Goal: Transaction & Acquisition: Download file/media

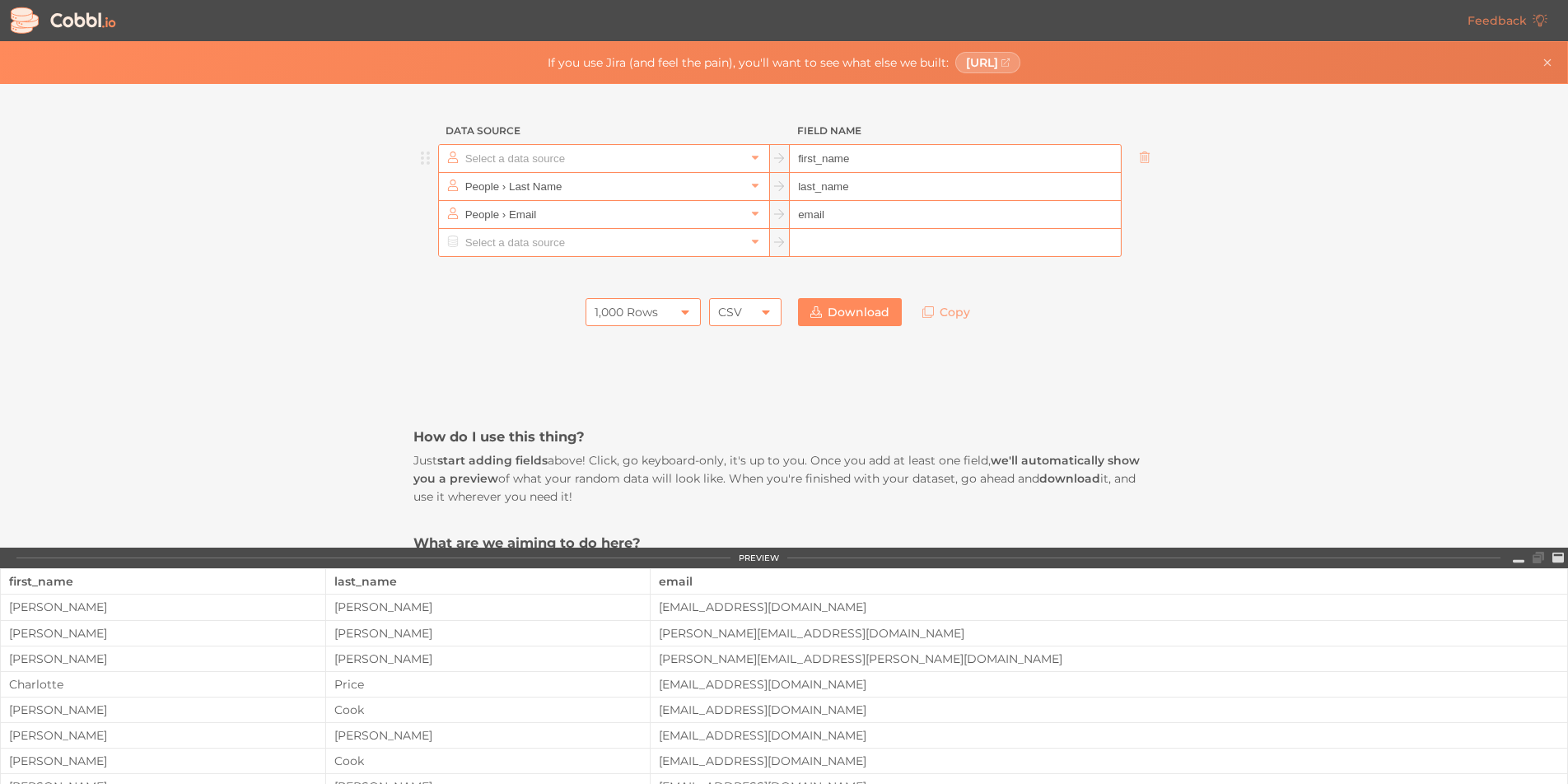
click at [603, 157] on input "text" at bounding box center [603, 157] width 284 height 27
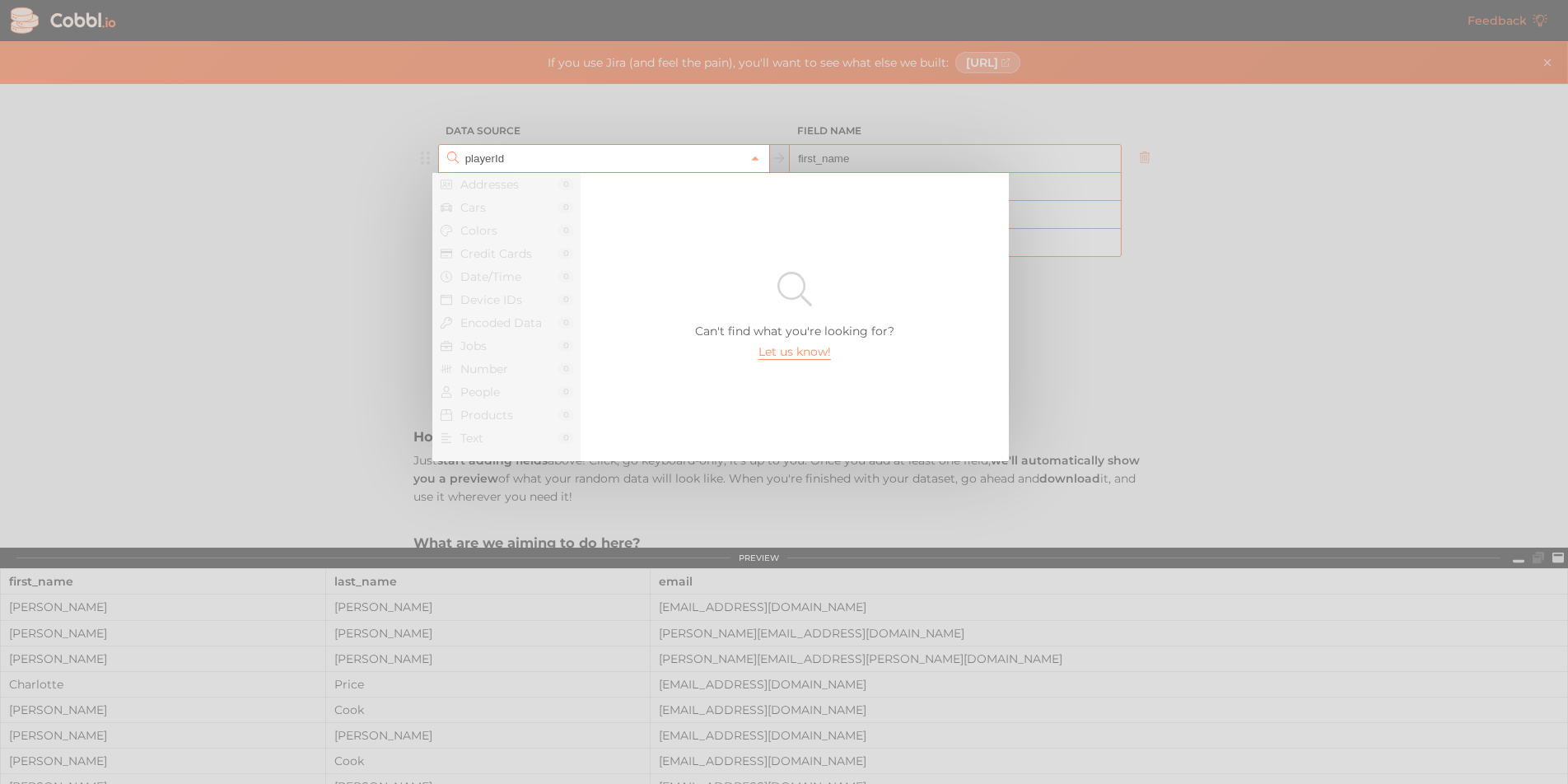
click at [895, 149] on div at bounding box center [784, 392] width 1568 height 784
type input "People › First Name"
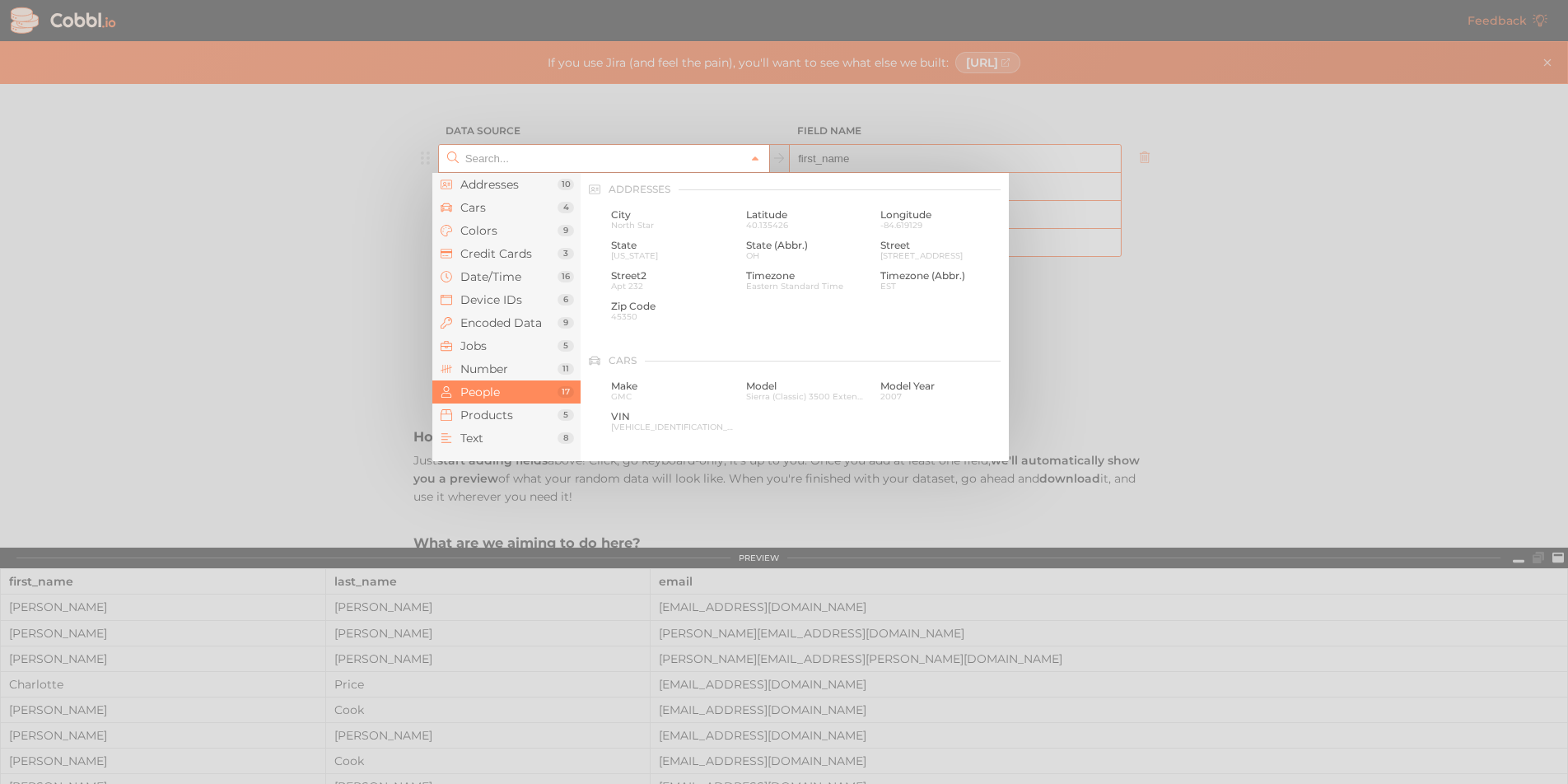
click at [687, 171] on input "text" at bounding box center [603, 157] width 284 height 27
click at [1241, 386] on div at bounding box center [784, 392] width 1568 height 784
type input "People › First Name"
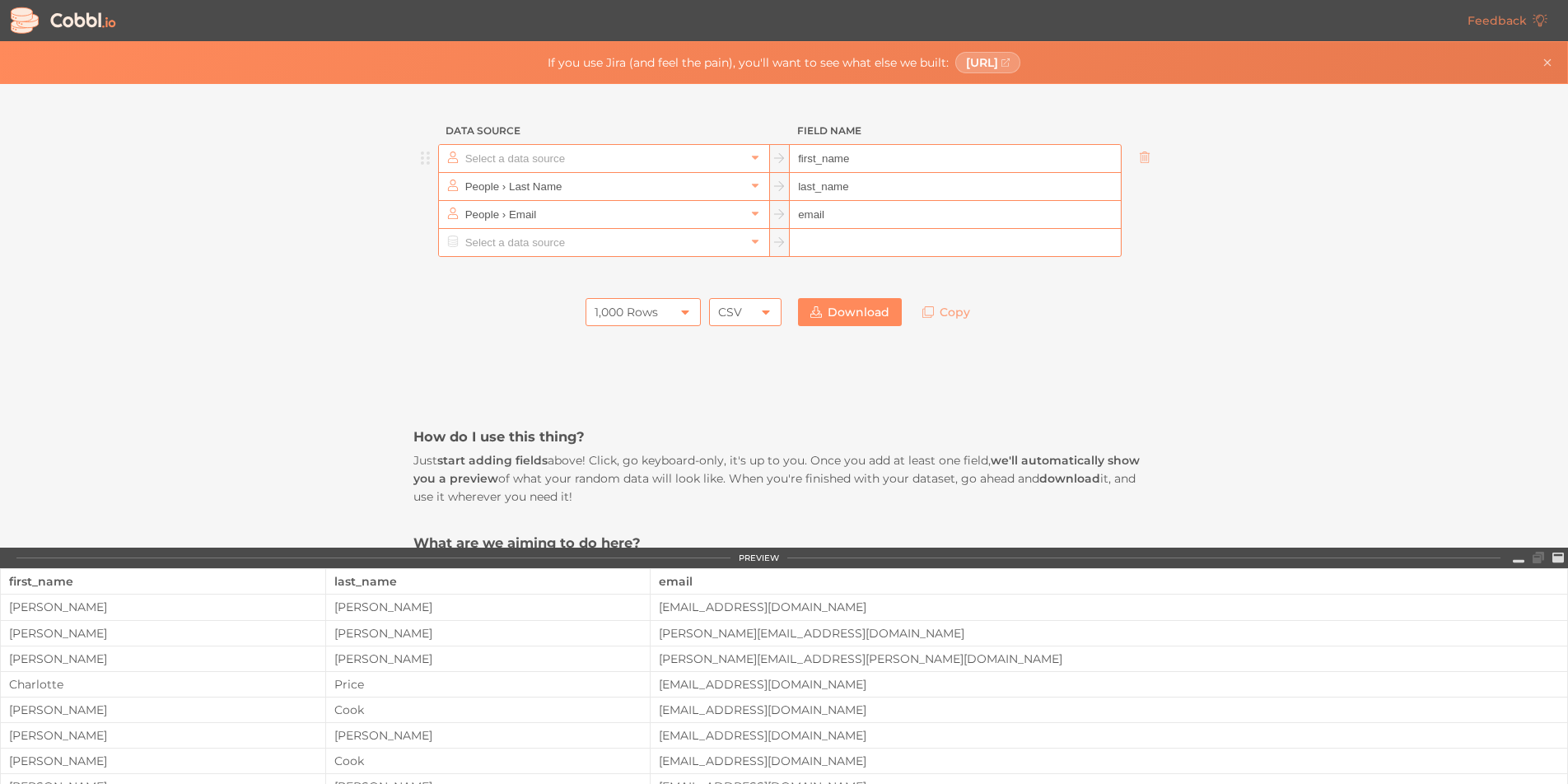
click at [535, 150] on input "text" at bounding box center [603, 157] width 284 height 27
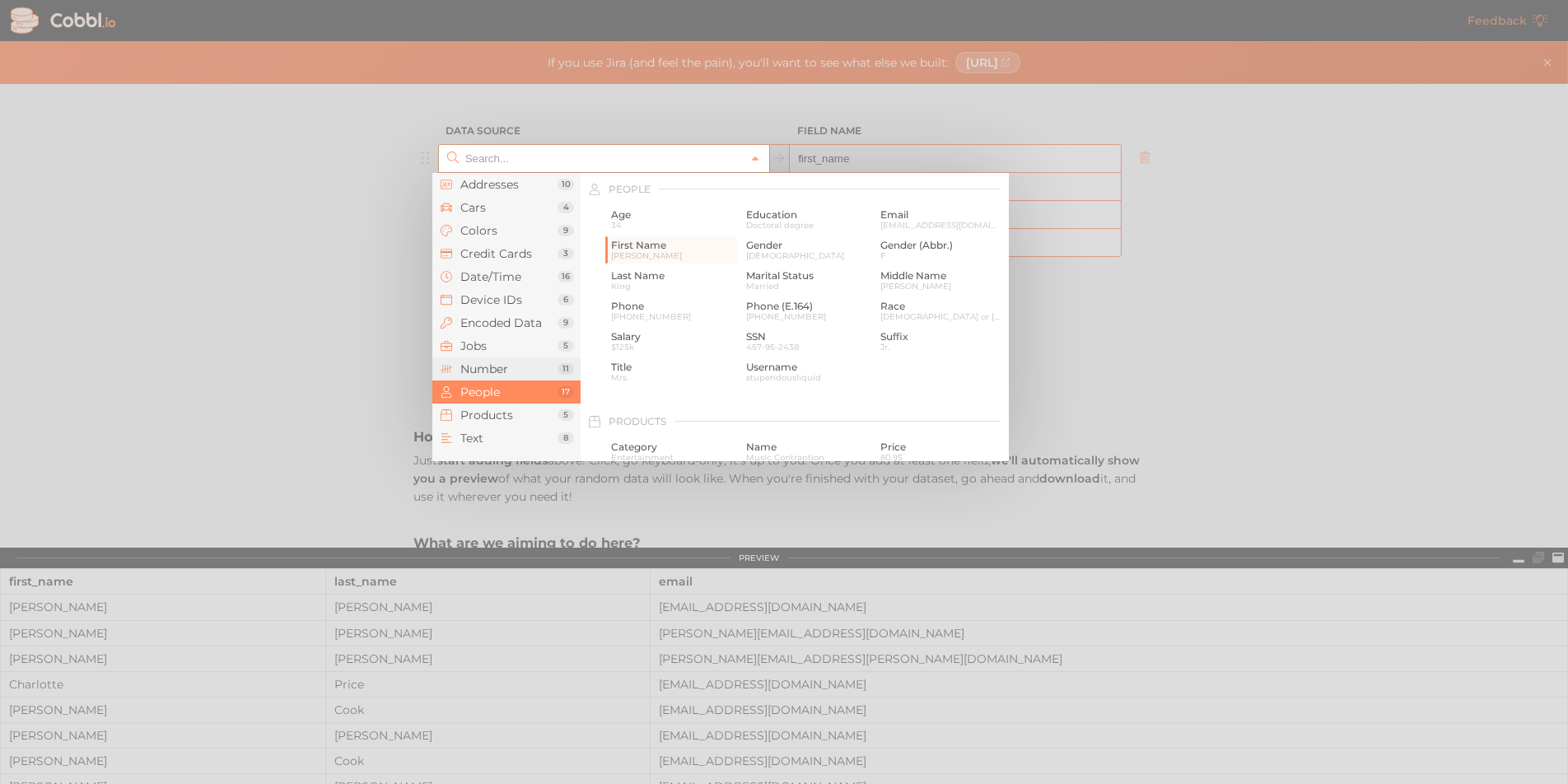
click at [481, 369] on span "Number" at bounding box center [509, 369] width 98 height 13
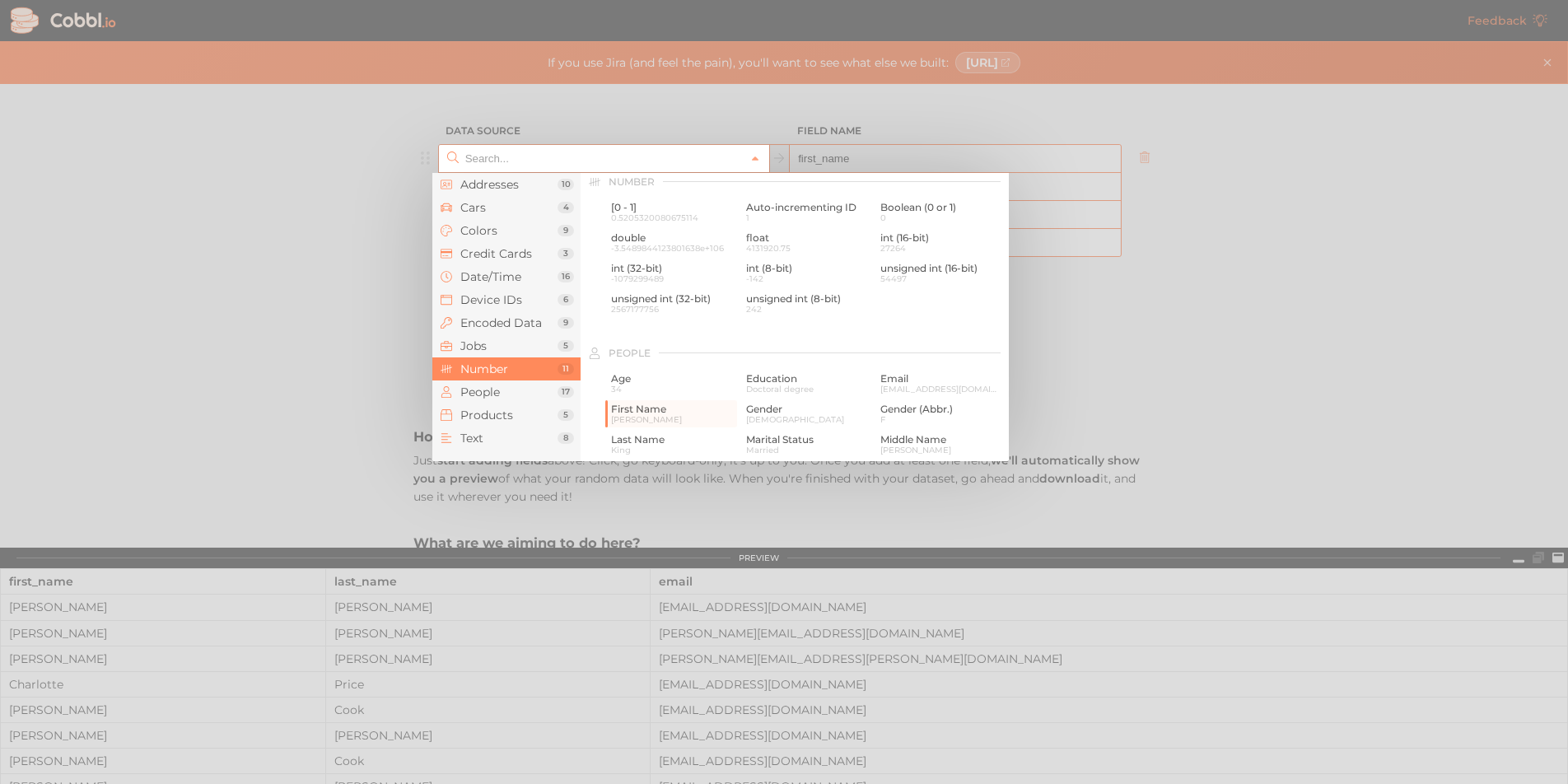
scroll to position [1097, 0]
click at [674, 310] on span "unsigned int (32-bit)" at bounding box center [671, 307] width 123 height 12
type input "Number › unsigned int (32-bit)"
type input "uint32"
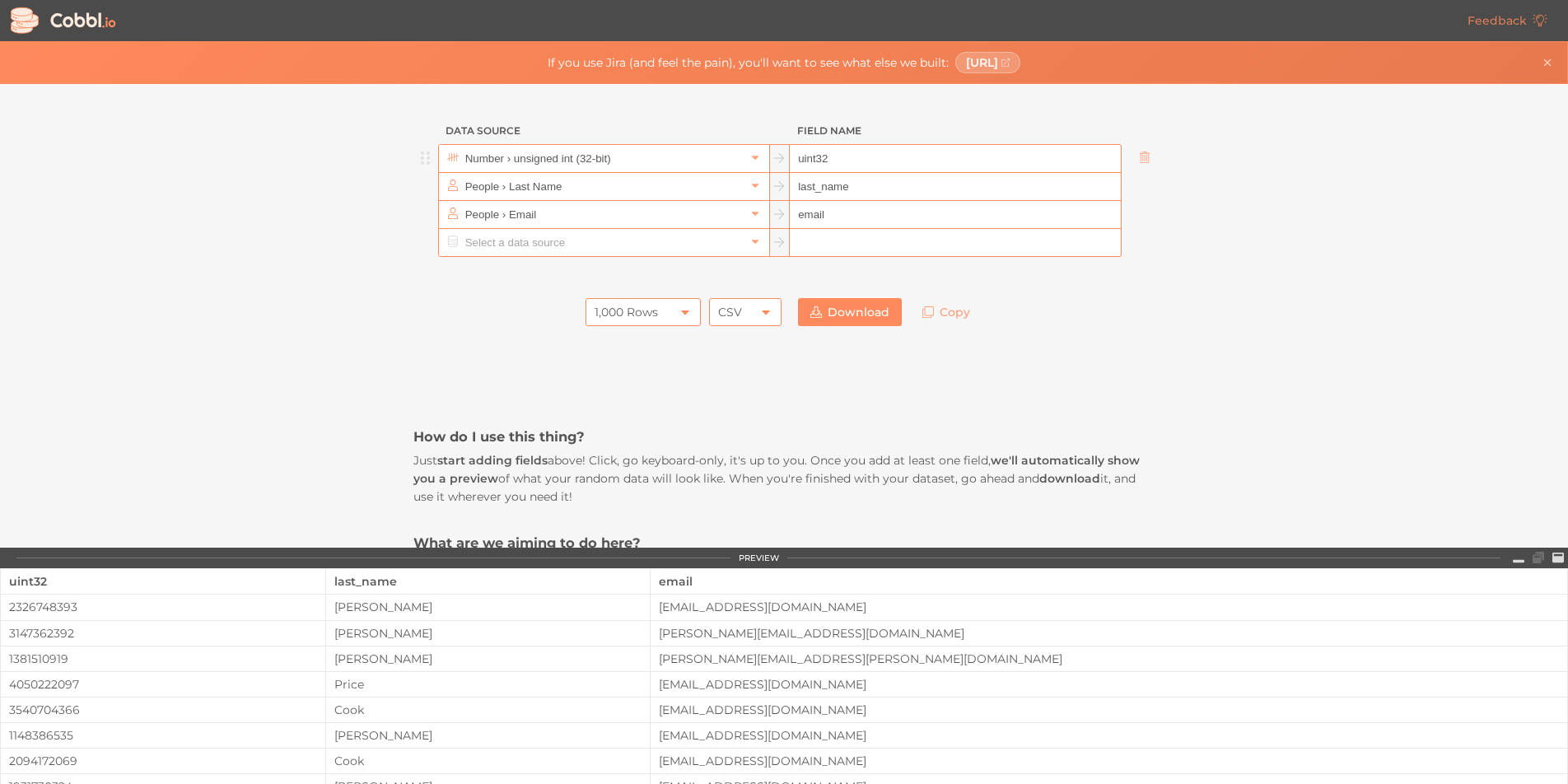
click at [666, 311] on div "1,000 Rows" at bounding box center [644, 312] width 116 height 28
click at [618, 342] on li "10 Rows" at bounding box center [639, 340] width 114 height 28
click at [660, 312] on div "10 Rows" at bounding box center [644, 312] width 116 height 28
click at [618, 369] on li "100 Rows" at bounding box center [639, 368] width 114 height 28
click at [847, 313] on link "Download" at bounding box center [850, 312] width 104 height 28
